Goal: Task Accomplishment & Management: Manage account settings

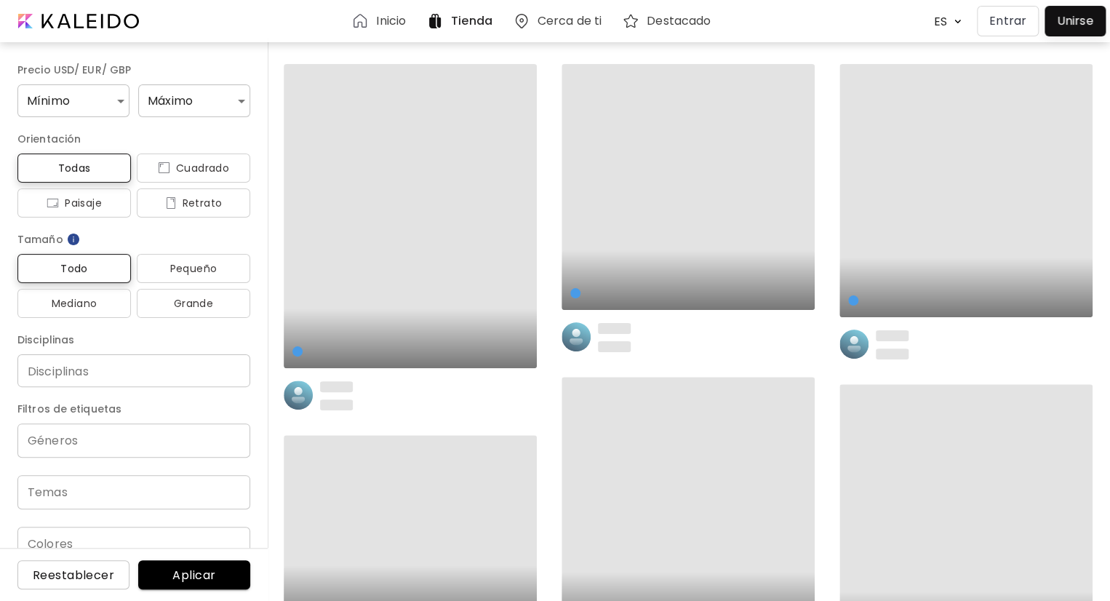
click at [1021, 24] on p "Entrar" at bounding box center [1007, 20] width 37 height 17
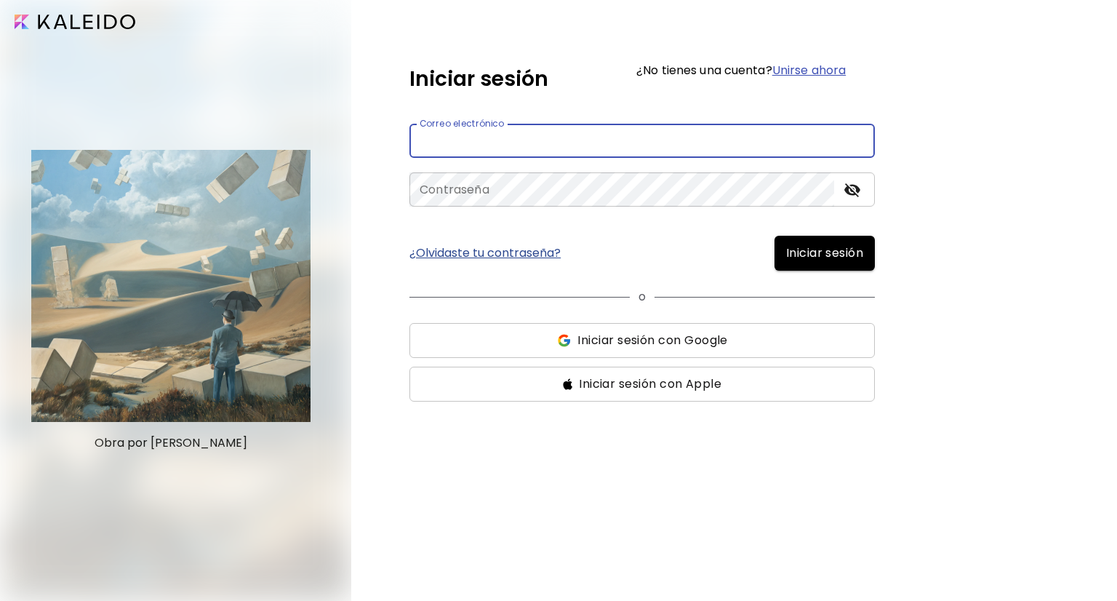
click at [690, 132] on input "email" at bounding box center [643, 141] width 466 height 34
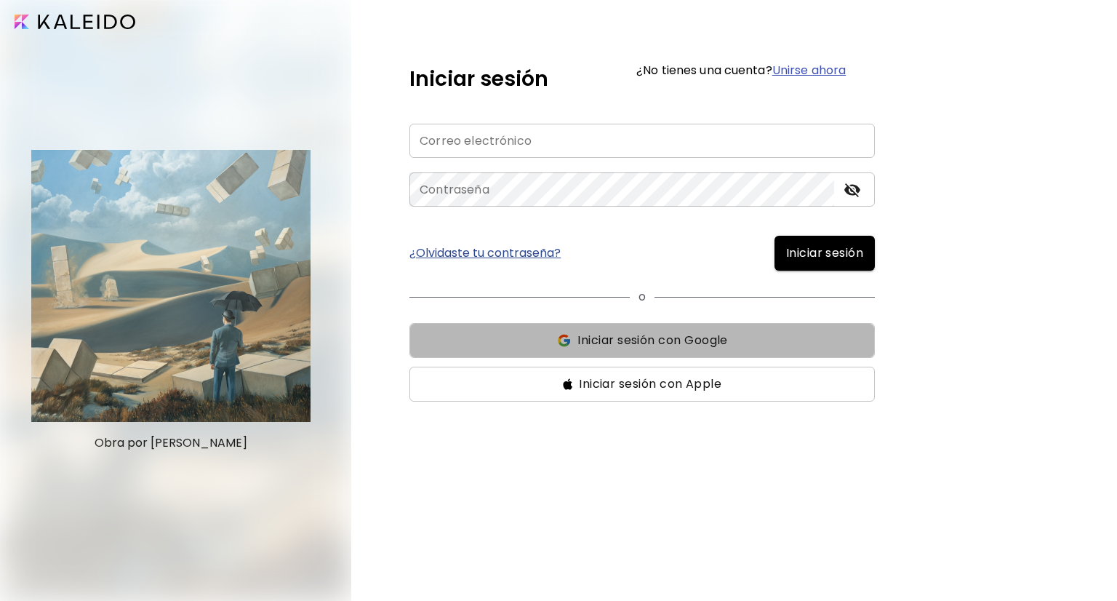
click at [677, 335] on span "Iniciar sesión con Google" at bounding box center [653, 340] width 150 height 17
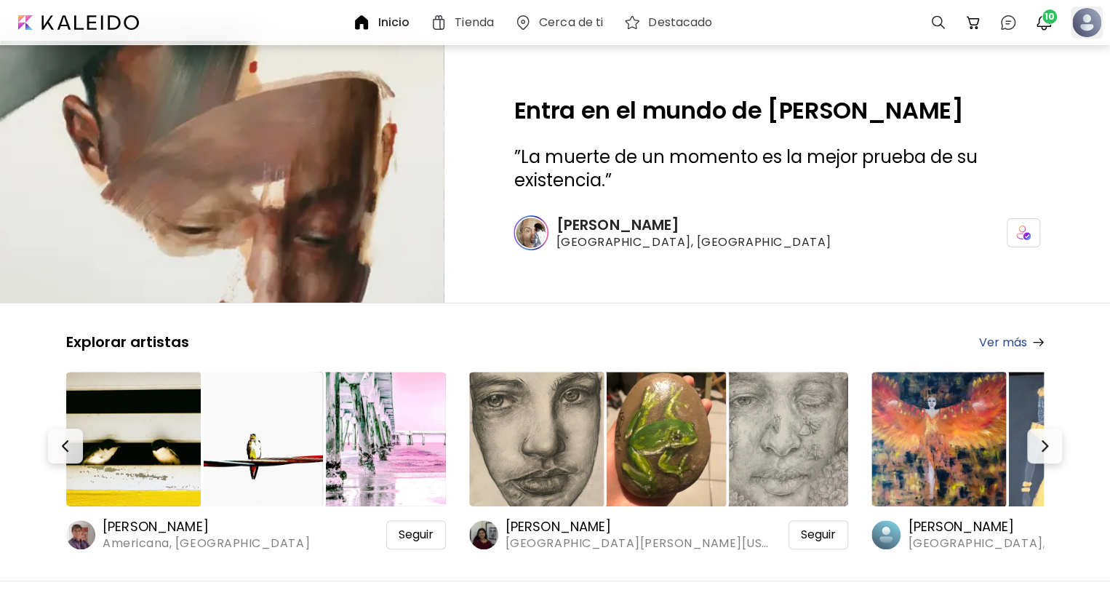
click at [1080, 23] on div at bounding box center [1087, 23] width 32 height 32
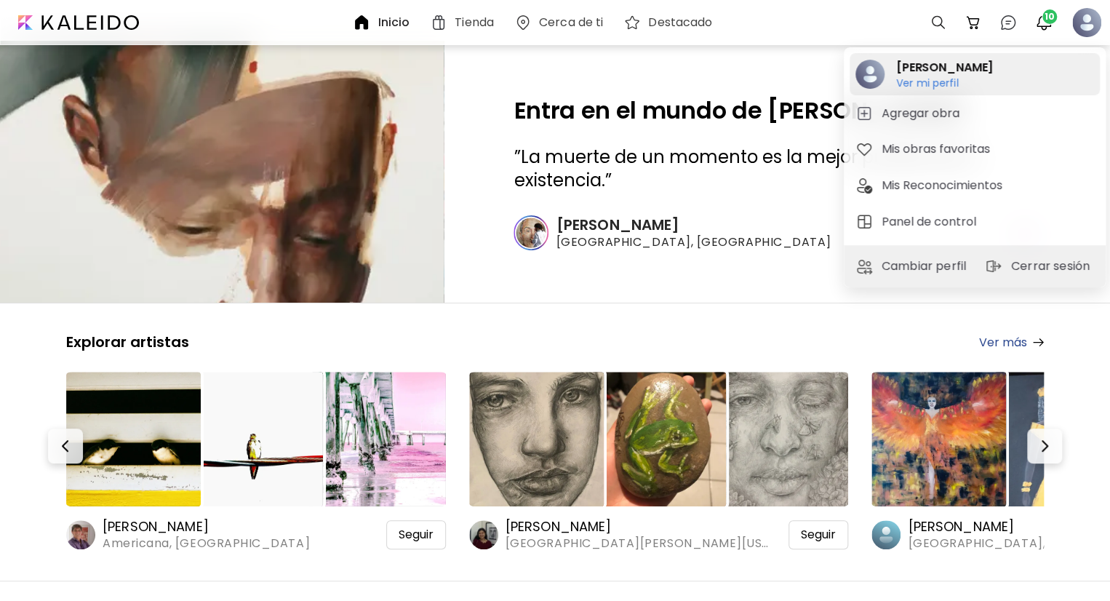
click at [935, 79] on h6 "Ver mi perfil" at bounding box center [944, 82] width 97 height 13
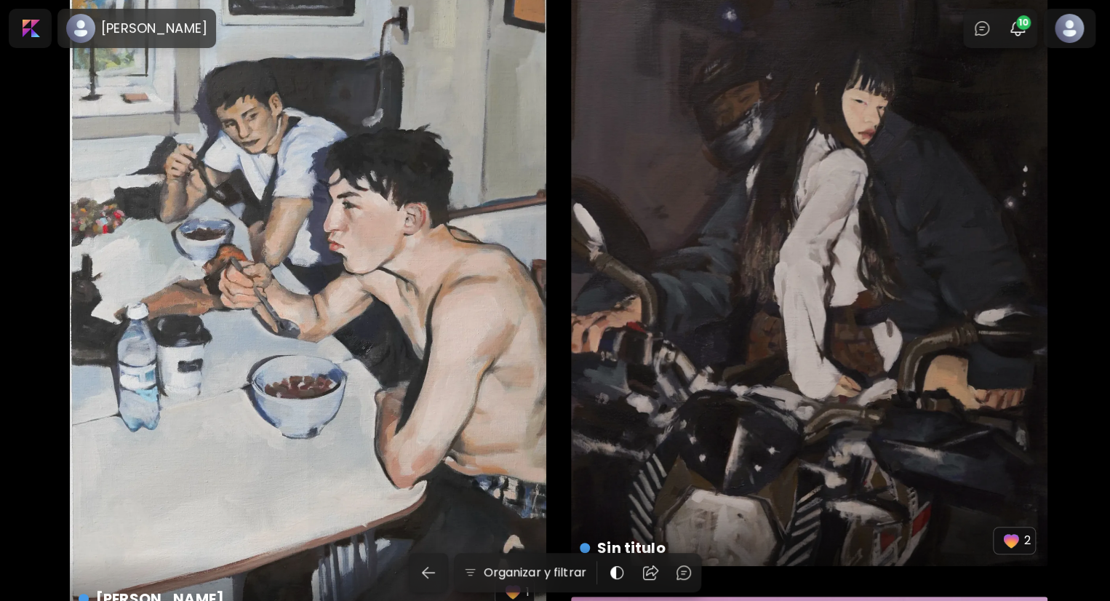
scroll to position [67, 0]
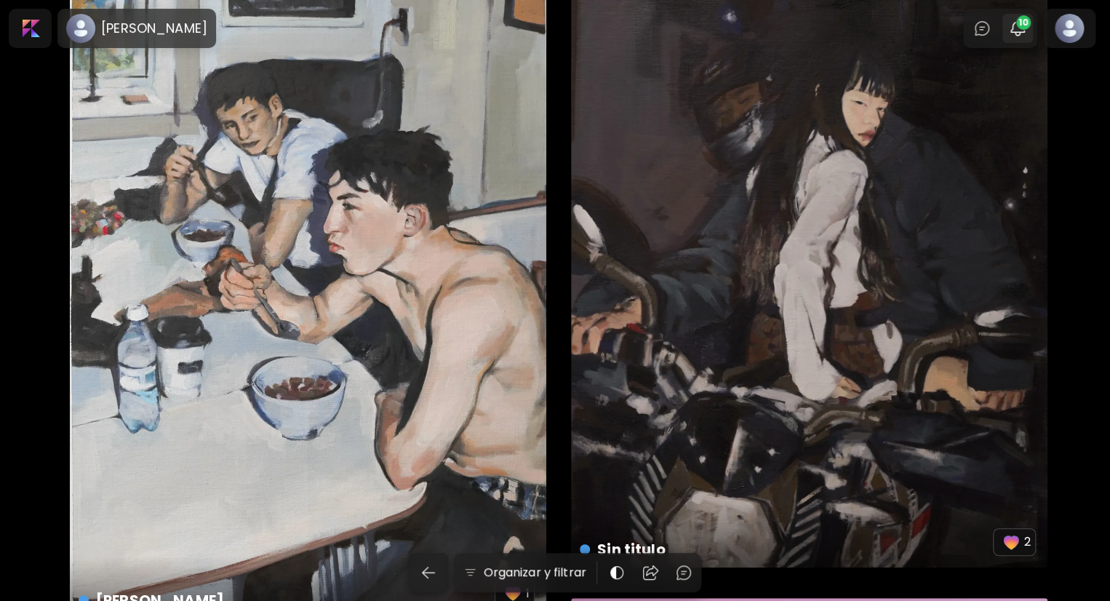
click at [1025, 33] on img "button" at bounding box center [1017, 28] width 17 height 17
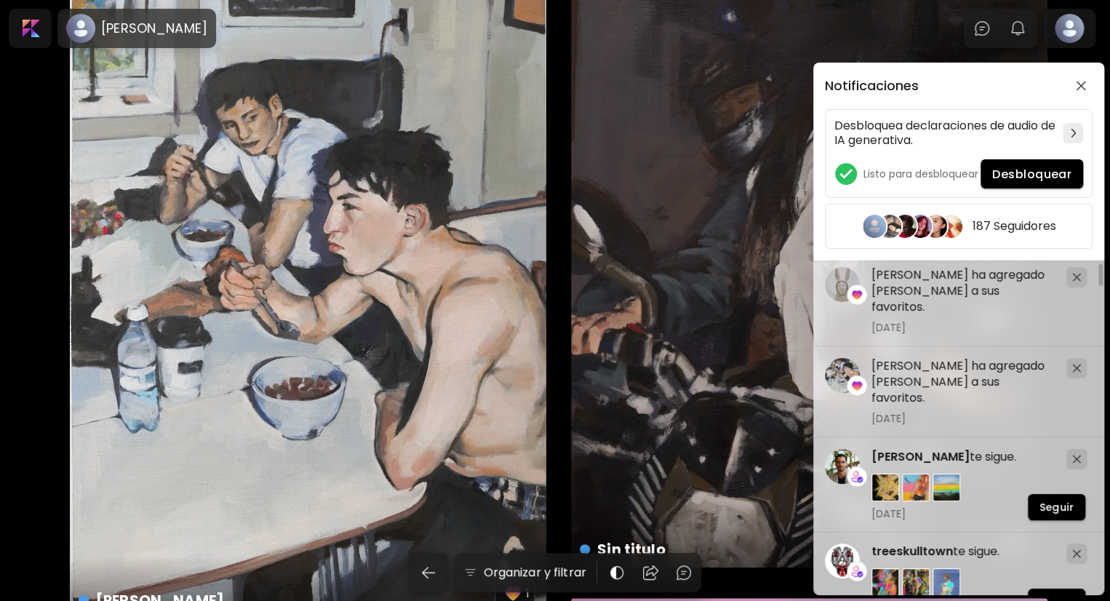
scroll to position [0, 0]
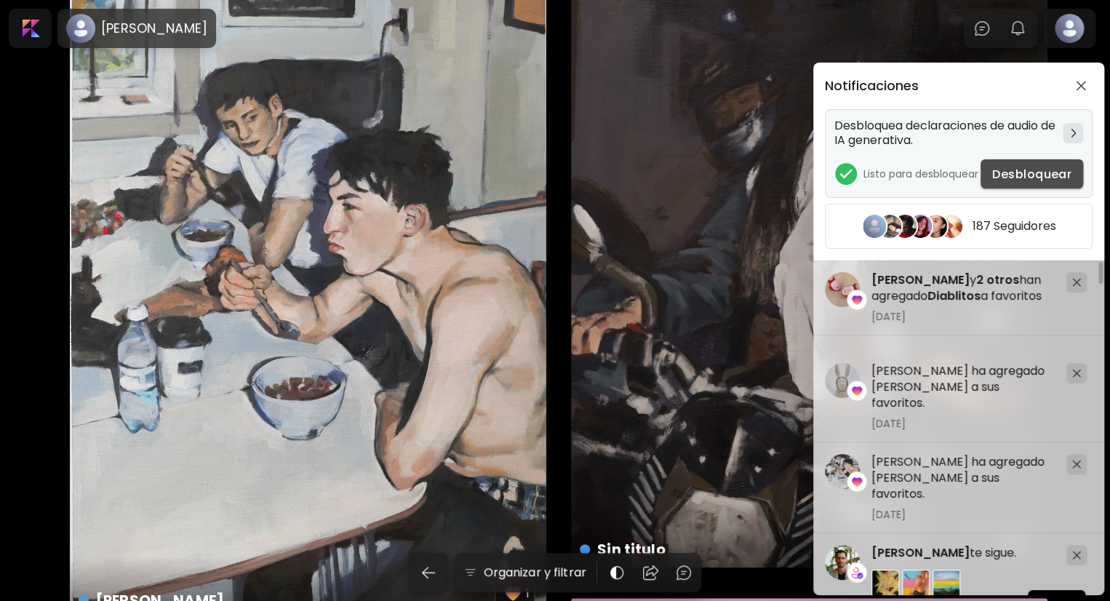
click at [1018, 172] on span "Desbloquear" at bounding box center [1031, 174] width 79 height 15
